Goal: Transaction & Acquisition: Purchase product/service

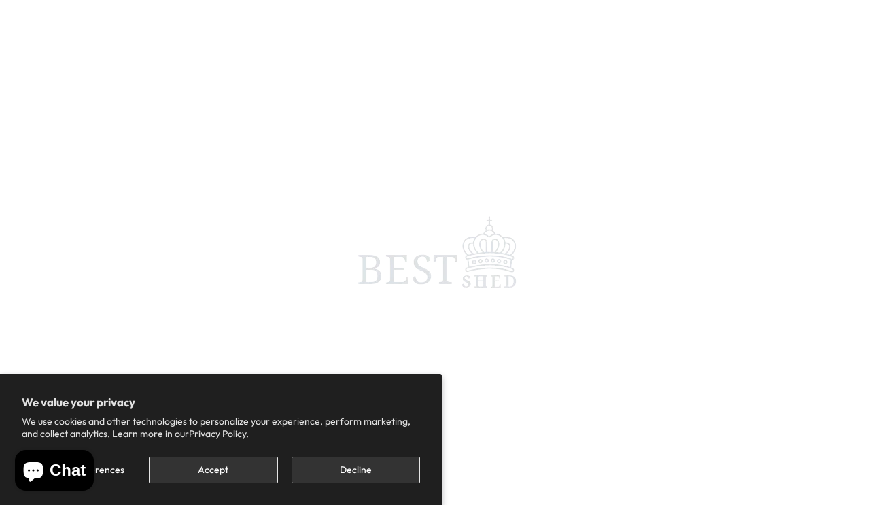
click at [224, 469] on button "Accept" at bounding box center [213, 470] width 128 height 26
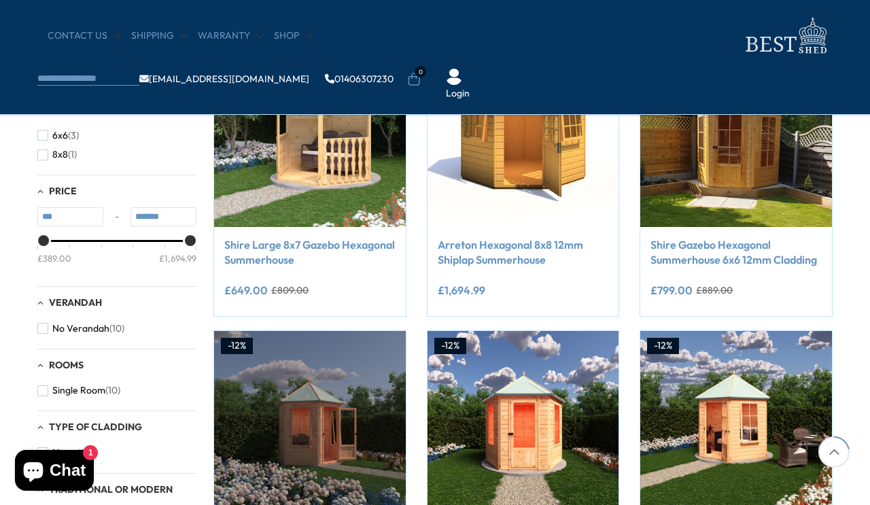
scroll to position [301, 0]
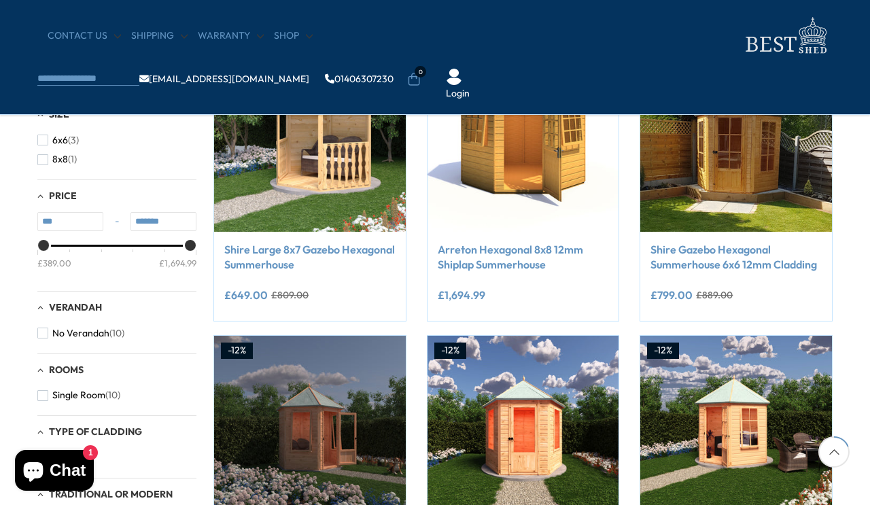
click at [736, 262] on link "Shire Gazebo Hexagonal Summerhouse 6x6 12mm Cladding" at bounding box center [735, 257] width 171 height 31
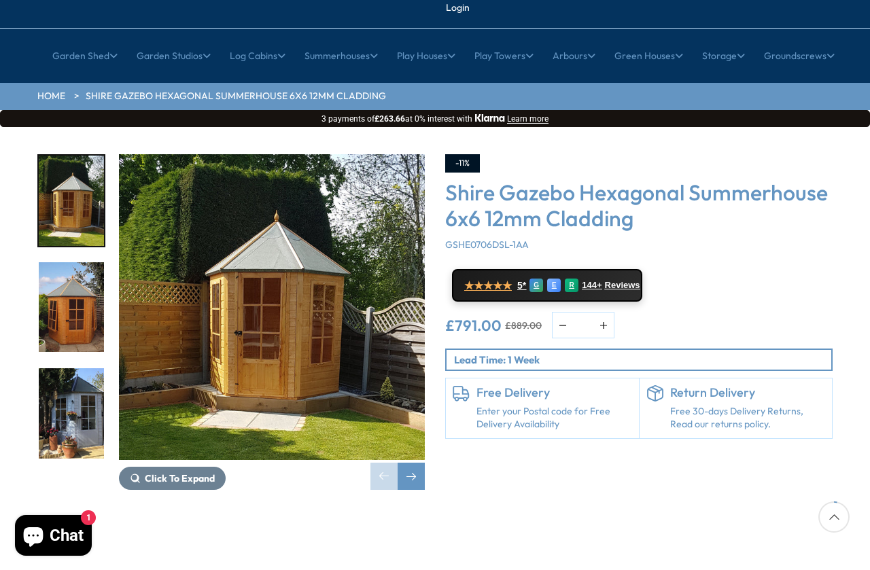
scroll to position [114, 0]
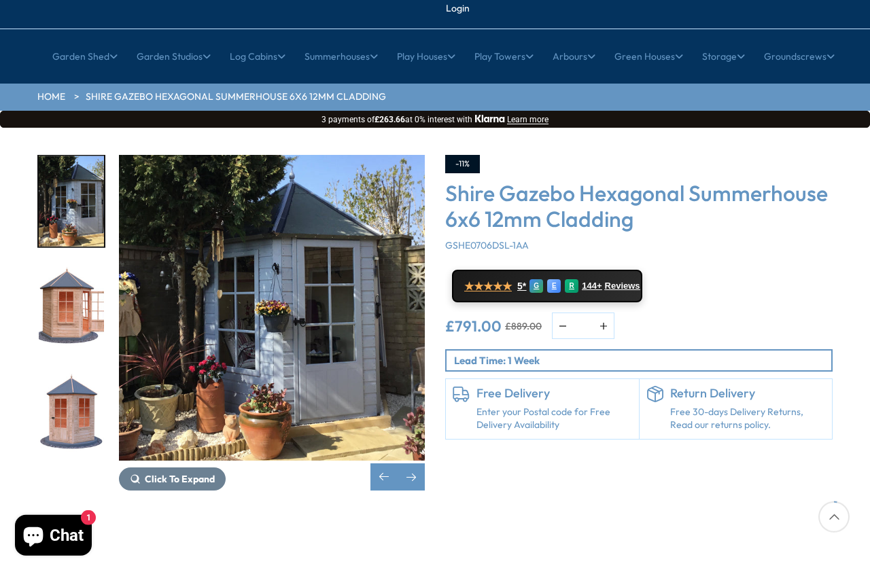
click at [84, 373] on img "5 / 15" at bounding box center [71, 414] width 65 height 90
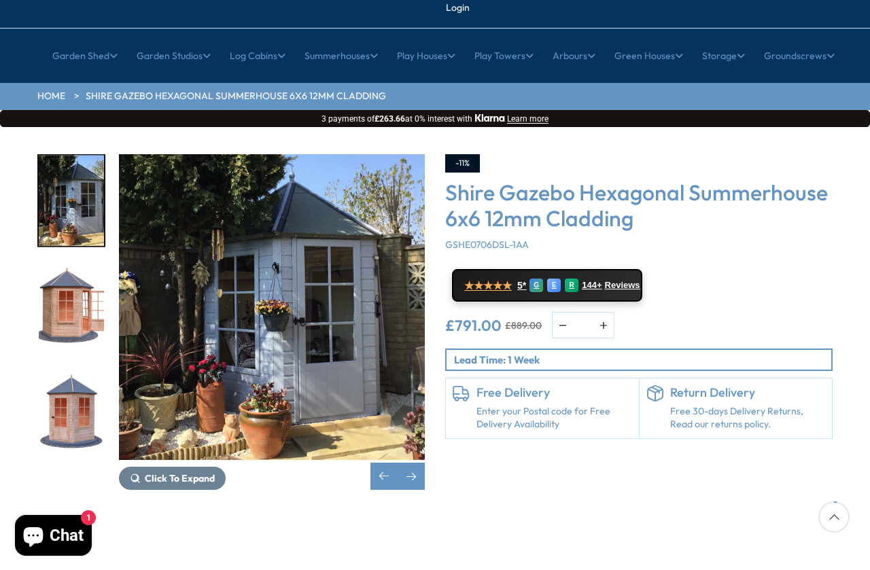
click at [191, 465] on span "Click To Expand" at bounding box center [180, 478] width 70 height 12
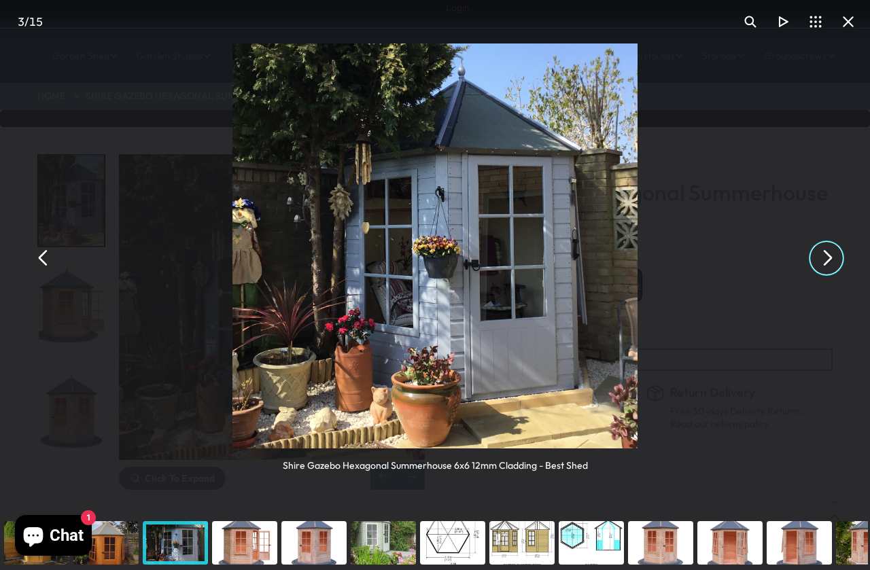
click at [801, 258] on button "You can close this modal content with the ESC key" at bounding box center [826, 258] width 33 height 33
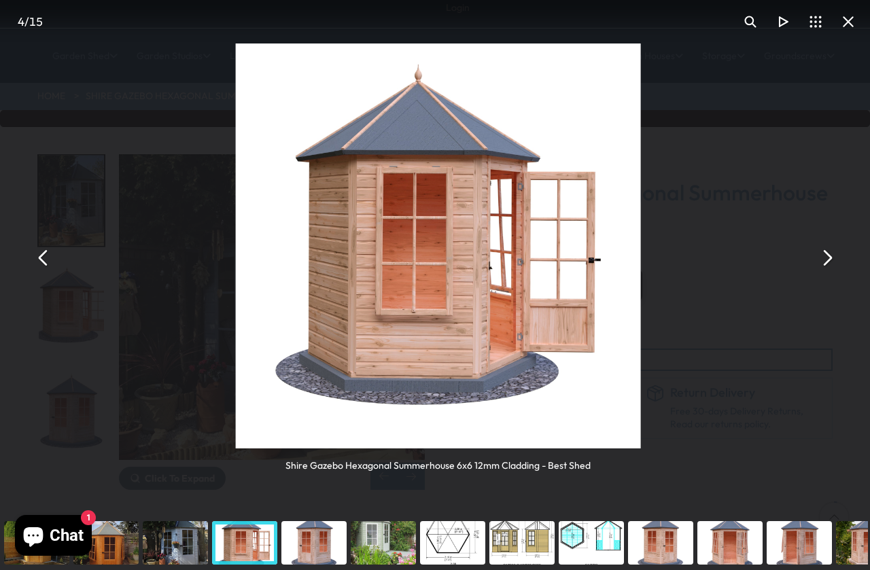
click at [801, 258] on div "Shire Gazebo Hexagonal Summerhouse 6x6 12mm Cladding - Best Shed" at bounding box center [438, 258] width 870 height 516
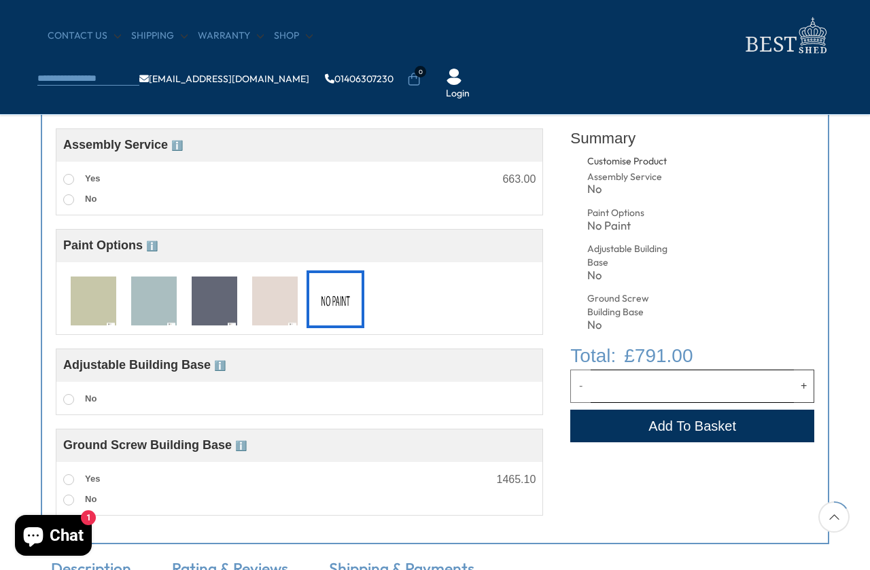
scroll to position [525, 0]
click at [77, 177] on label "Yes" at bounding box center [81, 179] width 37 height 18
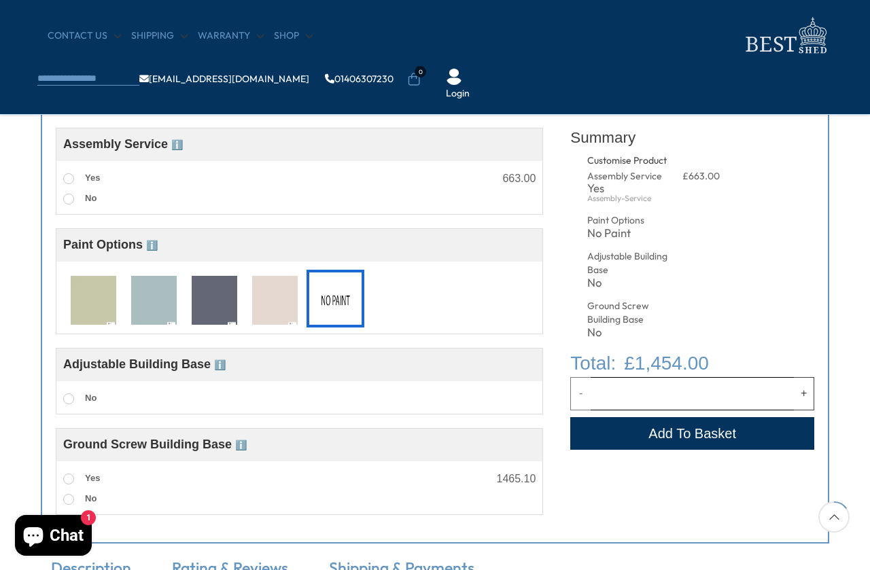
click at [77, 204] on label "No" at bounding box center [79, 199] width 33 height 18
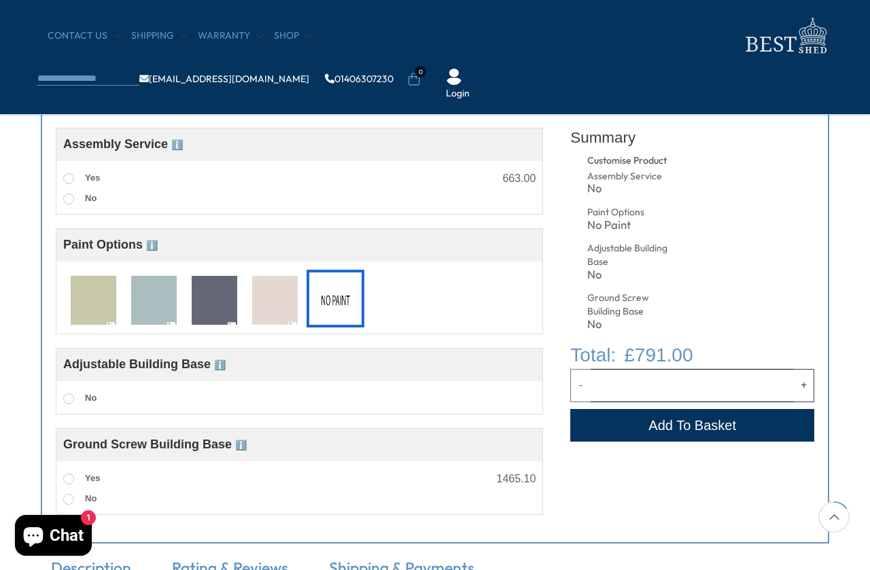
click at [158, 306] on img at bounding box center [154, 301] width 46 height 50
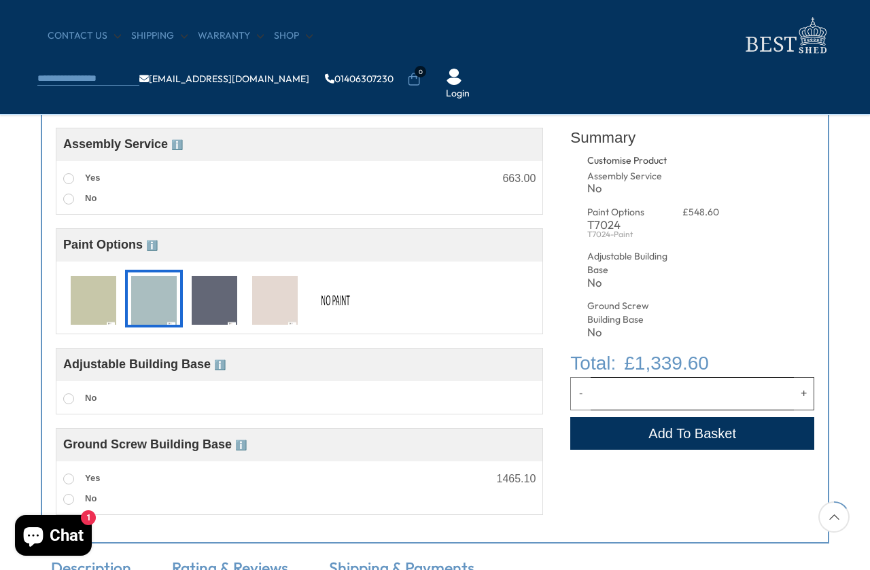
click at [345, 306] on img at bounding box center [336, 301] width 46 height 50
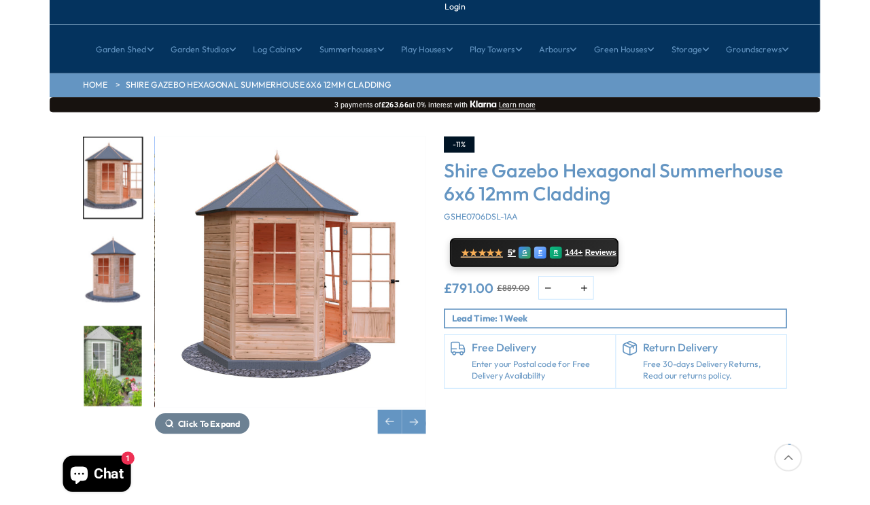
scroll to position [0, 0]
